Goal: Task Accomplishment & Management: Complete application form

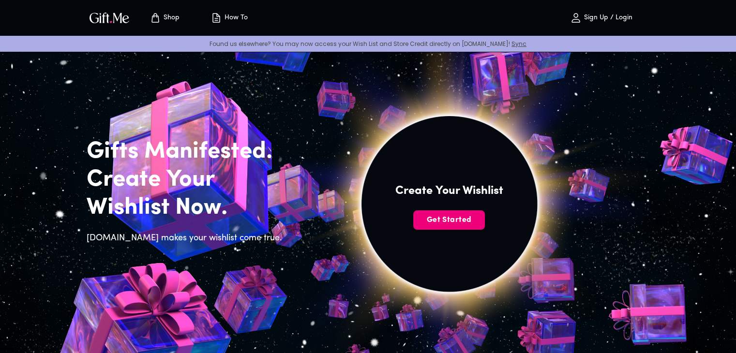
click at [475, 222] on span "Get Started" at bounding box center [449, 220] width 72 height 11
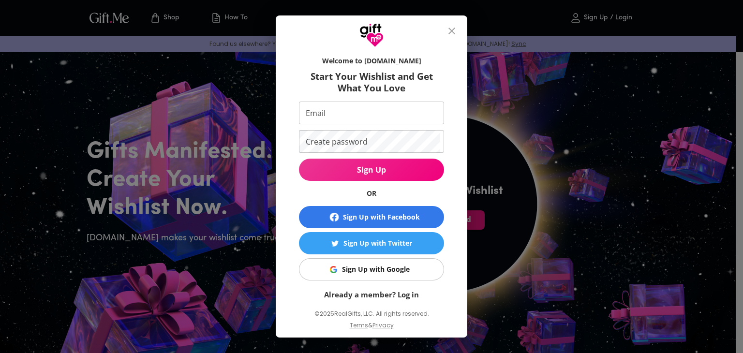
click at [352, 270] on div "Sign Up with Google" at bounding box center [376, 269] width 68 height 11
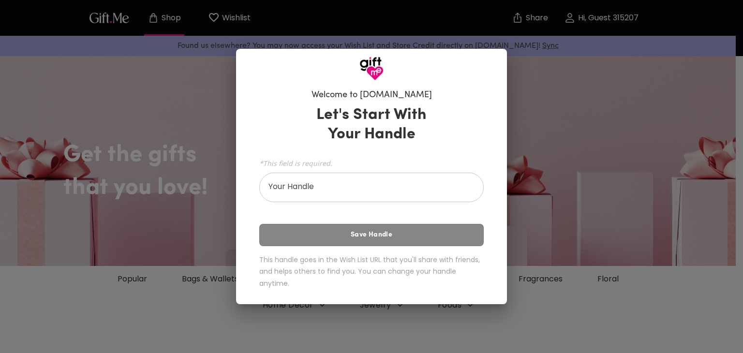
click at [188, 55] on div "Welcome to [DOMAIN_NAME] Let's Start With Your Handle *This field is required. …" at bounding box center [371, 176] width 743 height 353
click at [536, 53] on div "Welcome to [DOMAIN_NAME] Let's Start With Your Handle *This field is required. …" at bounding box center [371, 176] width 743 height 353
click at [429, 198] on input "Your Handle" at bounding box center [366, 188] width 214 height 27
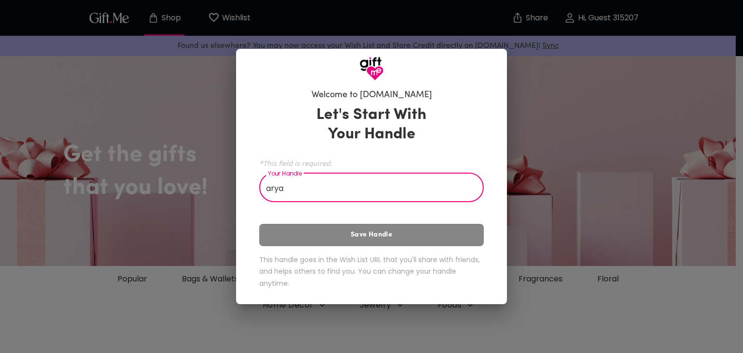
type input "arya"
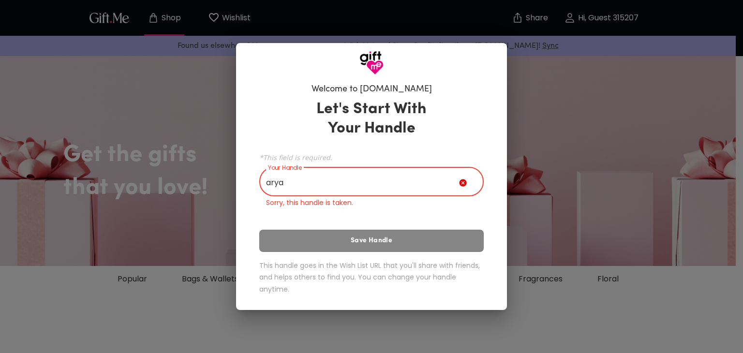
click at [423, 250] on div "Let's Start With Your Handle *This field is required. Your Handle arya Your Han…" at bounding box center [371, 199] width 225 height 208
click at [467, 185] on icon at bounding box center [465, 185] width 12 height 12
click at [466, 184] on icon at bounding box center [462, 182] width 7 height 7
click at [466, 182] on icon at bounding box center [462, 182] width 7 height 7
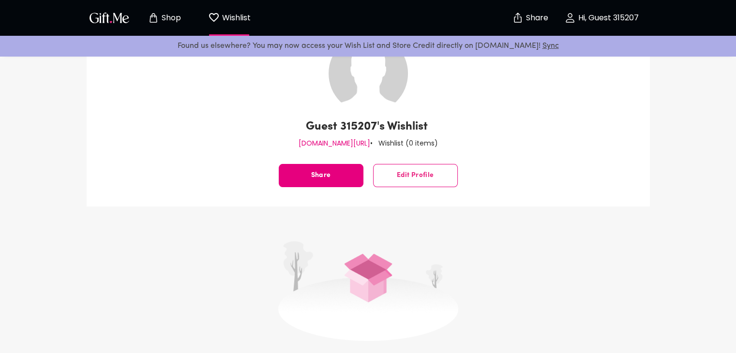
scroll to position [48, 0]
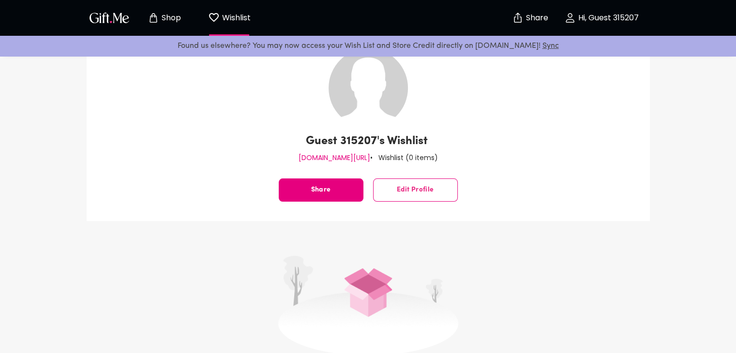
click at [421, 190] on span "Edit Profile" at bounding box center [416, 190] width 84 height 0
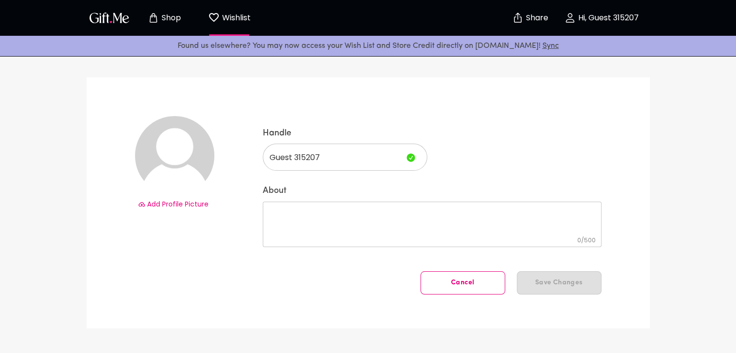
scroll to position [48, 0]
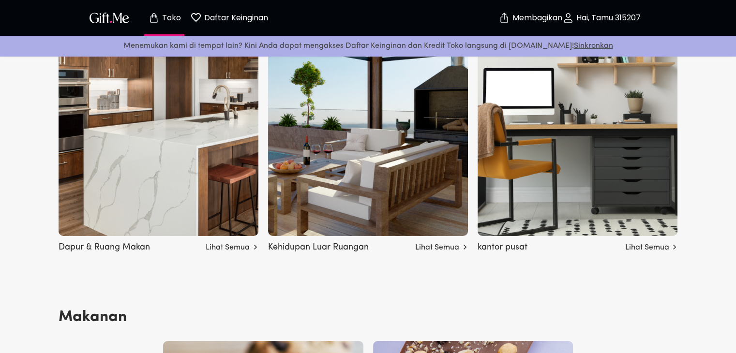
scroll to position [3060, 0]
